Goal: Task Accomplishment & Management: Manage account settings

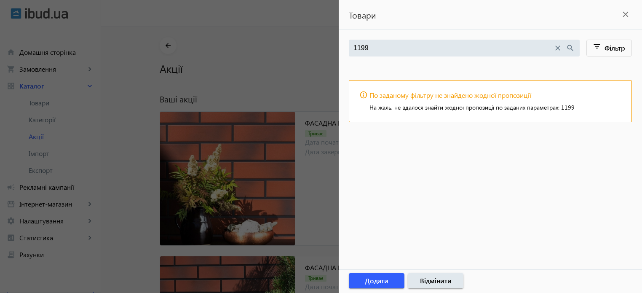
click at [625, 15] on mat-icon "close" at bounding box center [625, 14] width 13 height 13
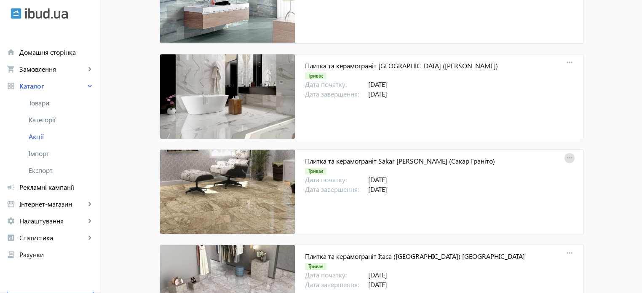
click at [567, 152] on mat-icon "more_horiz" at bounding box center [569, 158] width 12 height 12
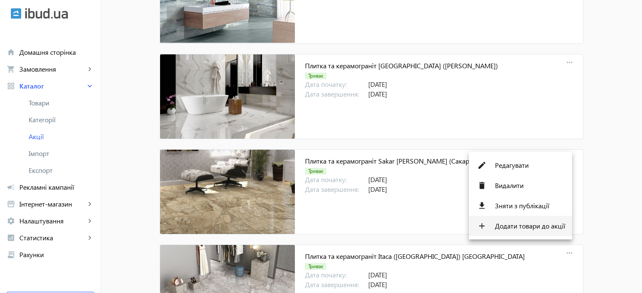
click at [552, 229] on span "Додати товари до акції" at bounding box center [530, 225] width 70 height 7
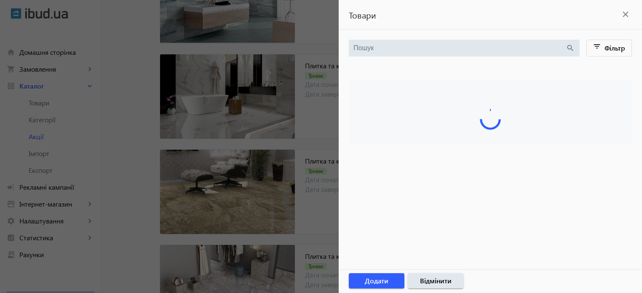
type input "1199"
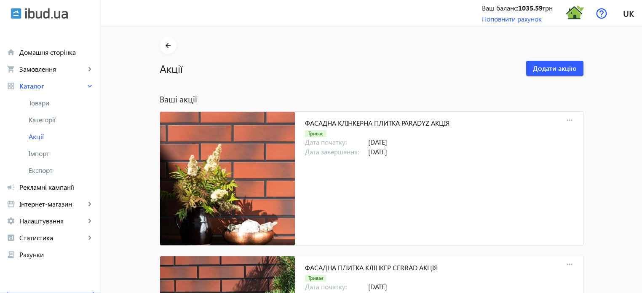
scroll to position [8019, 0]
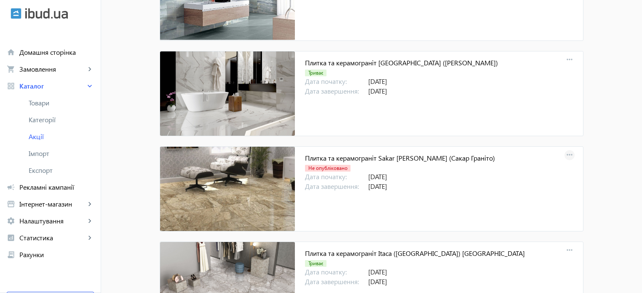
click at [566, 149] on mat-icon "more_horiz" at bounding box center [569, 155] width 12 height 12
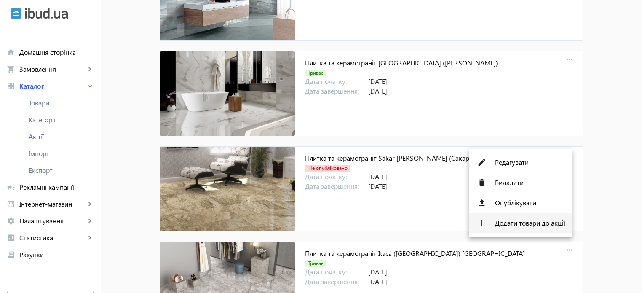
click at [524, 225] on span "Додати товари до акції" at bounding box center [530, 222] width 70 height 7
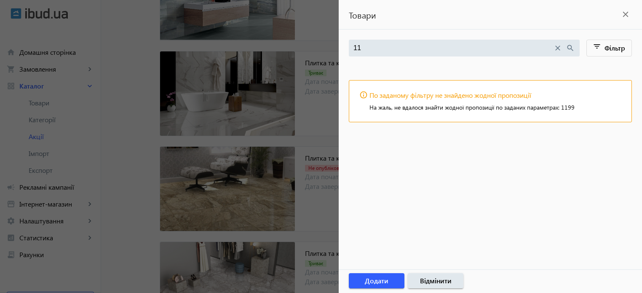
type input "1"
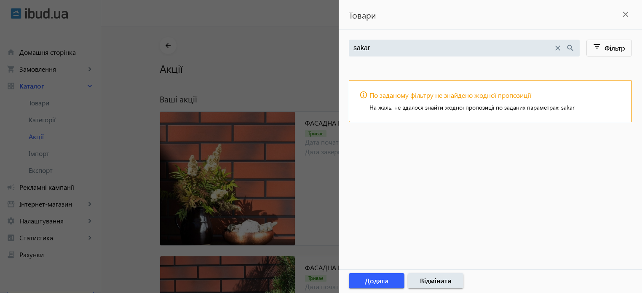
type input "sakar"
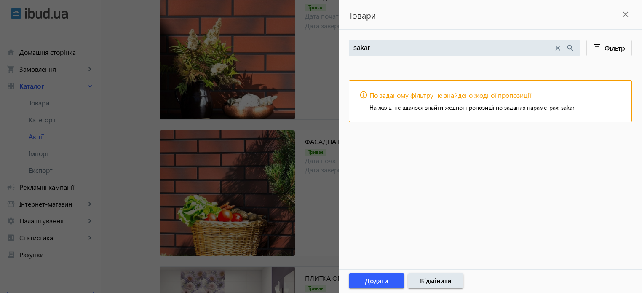
scroll to position [126, 0]
click at [324, 199] on div at bounding box center [321, 146] width 642 height 293
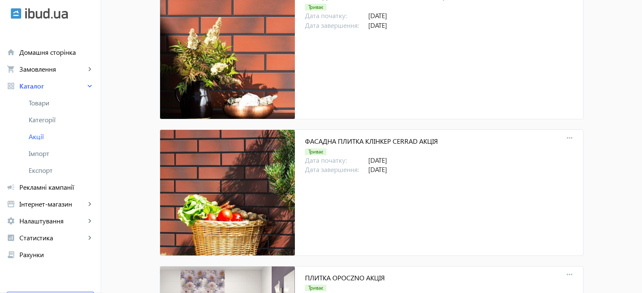
scroll to position [8016, 0]
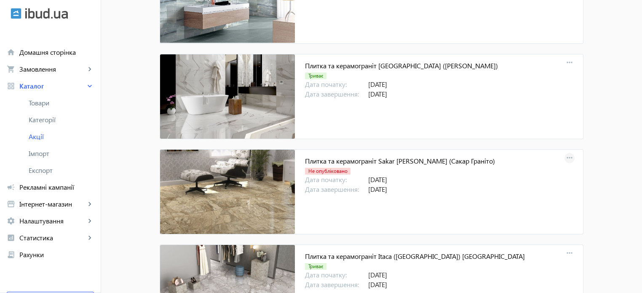
click at [567, 152] on mat-icon "more_horiz" at bounding box center [569, 158] width 12 height 12
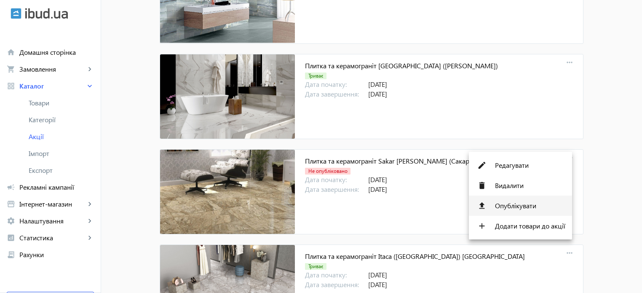
click at [519, 207] on span "Опублікувати" at bounding box center [530, 205] width 70 height 7
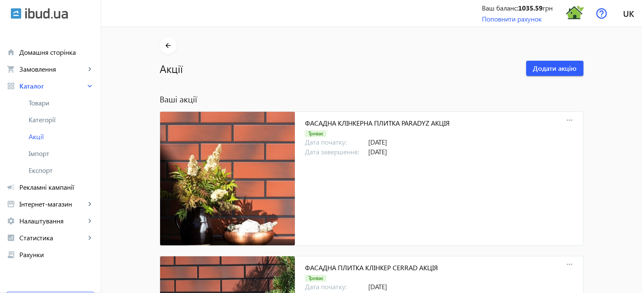
scroll to position [8019, 0]
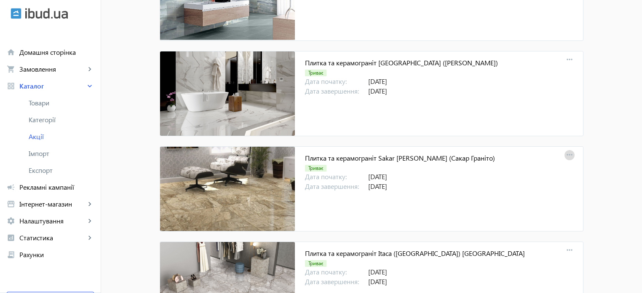
click at [567, 149] on mat-icon "more_horiz" at bounding box center [569, 155] width 12 height 12
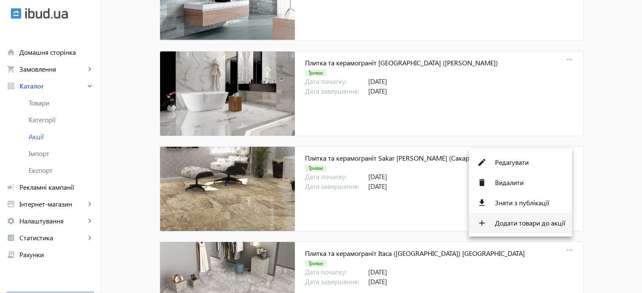
click at [526, 226] on span "Додати товари до акції" at bounding box center [530, 222] width 70 height 7
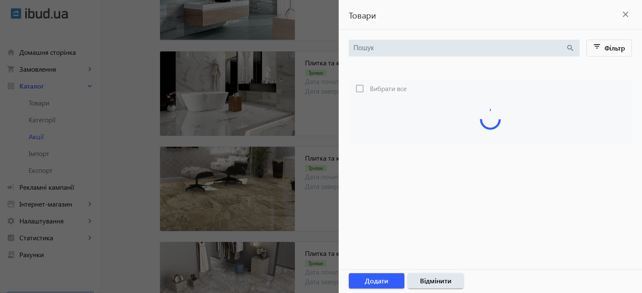
type input "sakar"
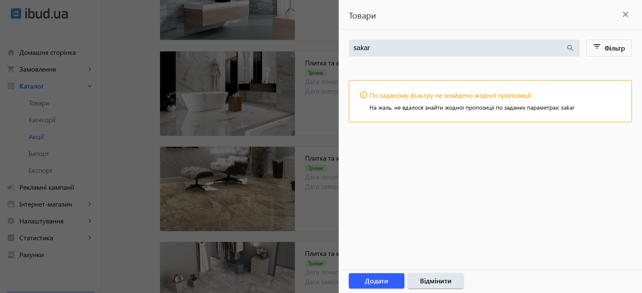
click at [318, 32] on div at bounding box center [321, 146] width 642 height 293
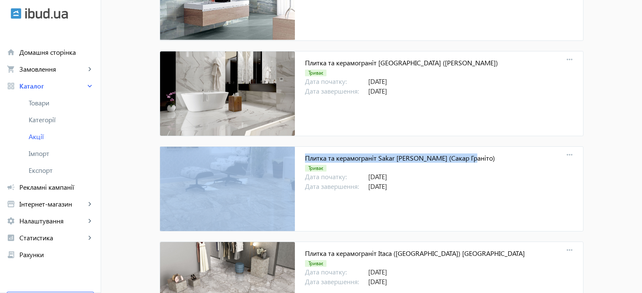
drag, startPoint x: 469, startPoint y: 148, endPoint x: 287, endPoint y: 146, distance: 181.5
click at [287, 146] on mat-card "Плитка та керамограніт Sakar Granito (Сакар Граніто) Триває Дата початку: 23.09…" at bounding box center [372, 188] width 424 height 85
copy mat-card "Плитка та керамограніт Sakar [PERSON_NAME] (Сакар Граніто)"
click at [566, 149] on mat-icon "more_horiz" at bounding box center [569, 155] width 12 height 12
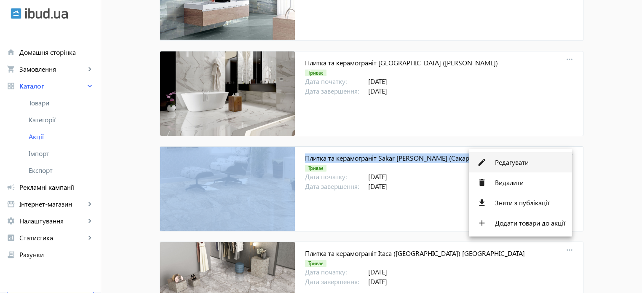
click at [513, 165] on span "Редагувати" at bounding box center [530, 162] width 70 height 7
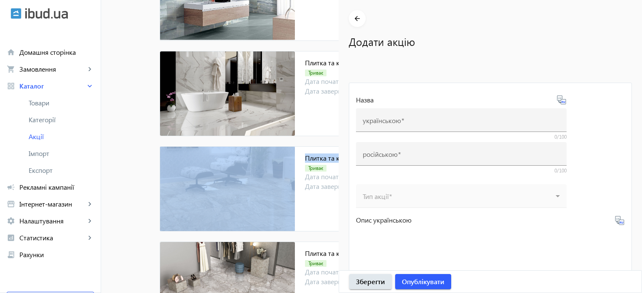
type input "Плитка та керамограніт Sakar [PERSON_NAME] (Сакар Граніто)"
type input "Плитка и керамогранит Sakar Granito (Сакар Гранито)"
type input "[DATE]"
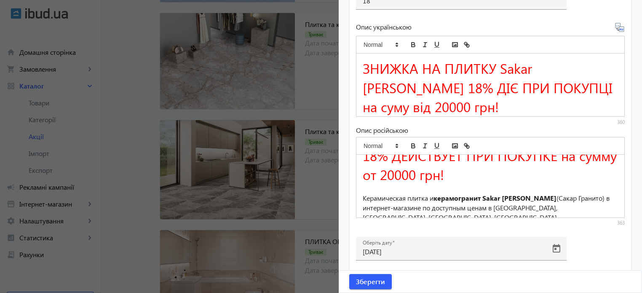
scroll to position [8356, 0]
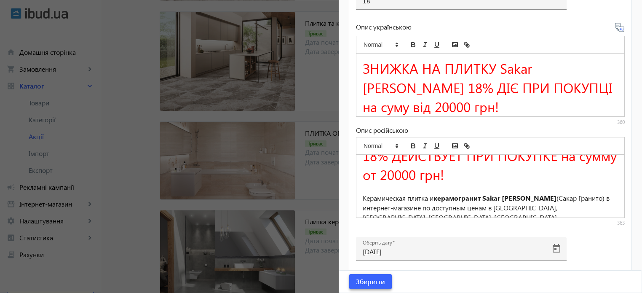
click at [378, 280] on span "Зберегти" at bounding box center [370, 281] width 29 height 9
click at [324, 171] on div at bounding box center [321, 146] width 642 height 293
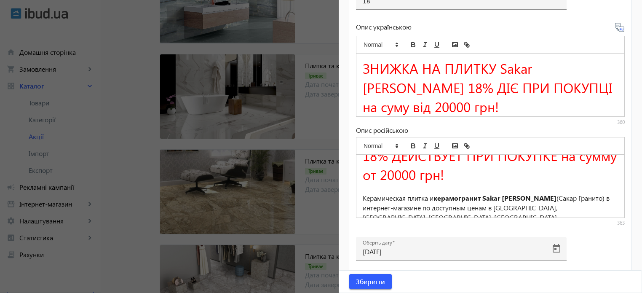
scroll to position [0, 0]
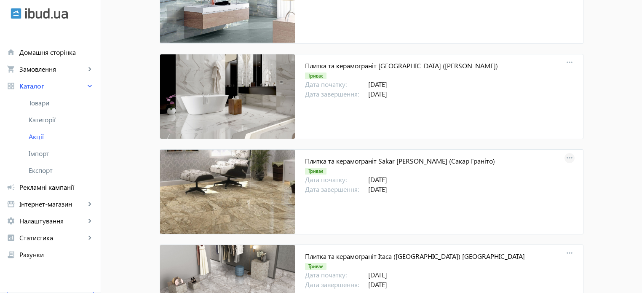
click at [568, 152] on mat-icon "more_horiz" at bounding box center [569, 158] width 12 height 12
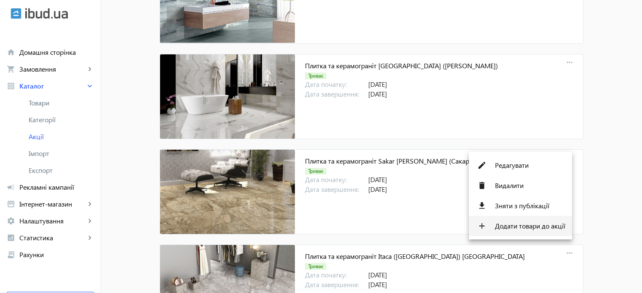
click at [524, 226] on span "Додати товари до акції" at bounding box center [530, 225] width 70 height 7
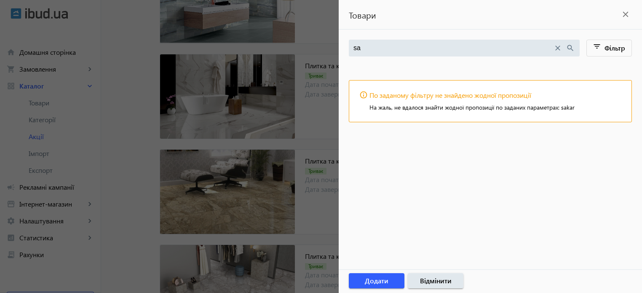
type input "s"
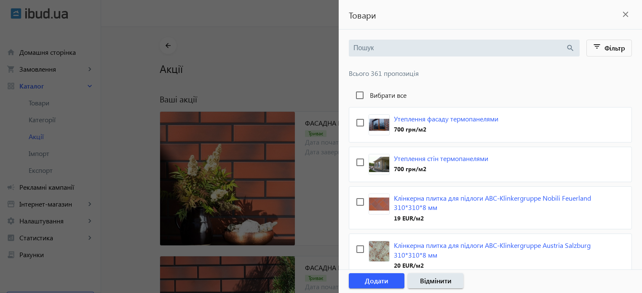
click at [378, 52] on input "search" at bounding box center [459, 47] width 212 height 9
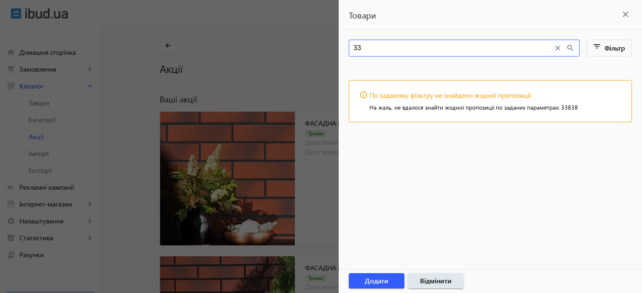
type input "3"
